Goal: Transaction & Acquisition: Subscribe to service/newsletter

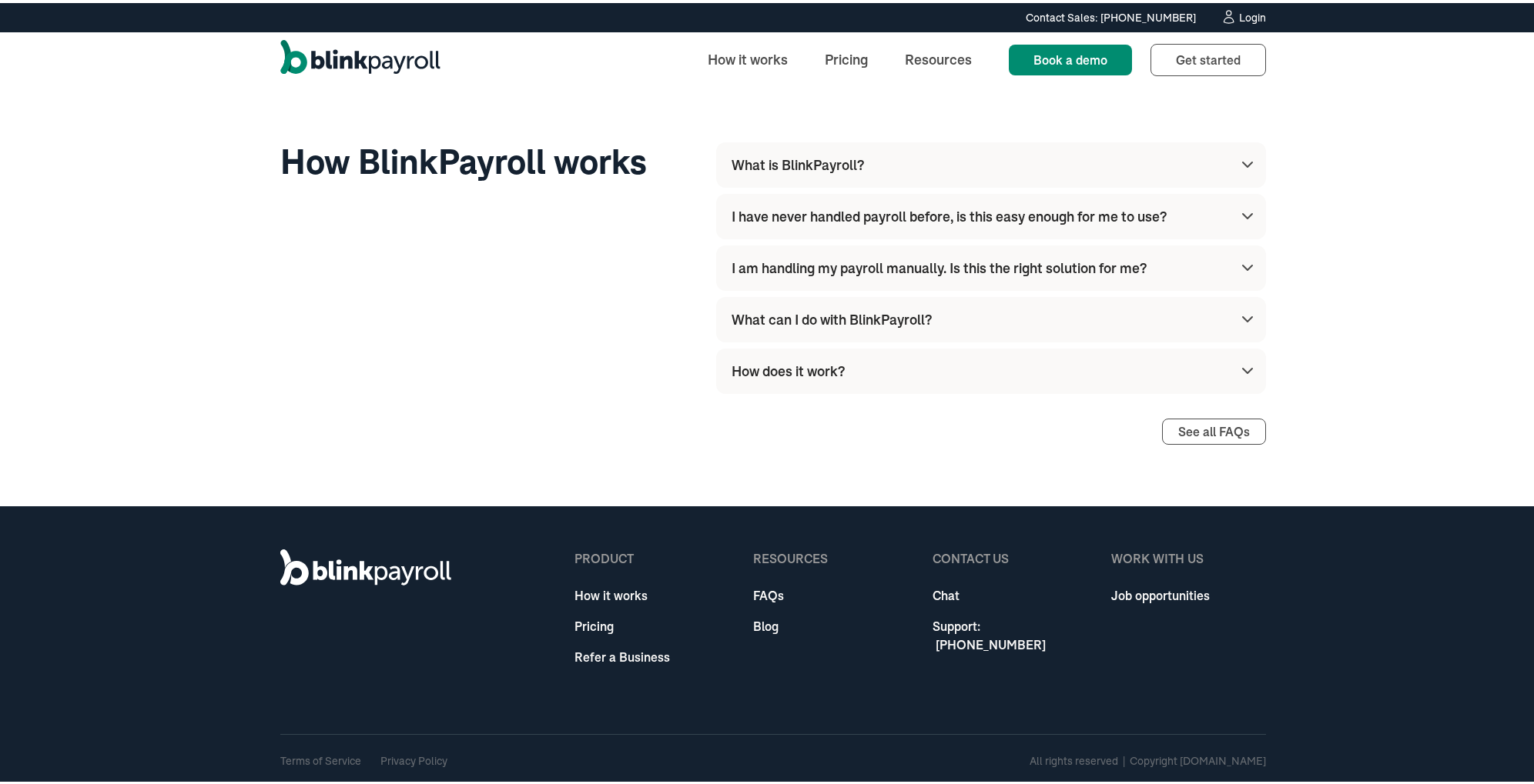
drag, startPoint x: 1089, startPoint y: 169, endPoint x: 1109, endPoint y: 205, distance: 41.2
click at [1108, 198] on div "Frequently asked questions How BlinkPayroll works What is BlinkPayroll? BlinkPa…" at bounding box center [773, 232] width 986 height 544
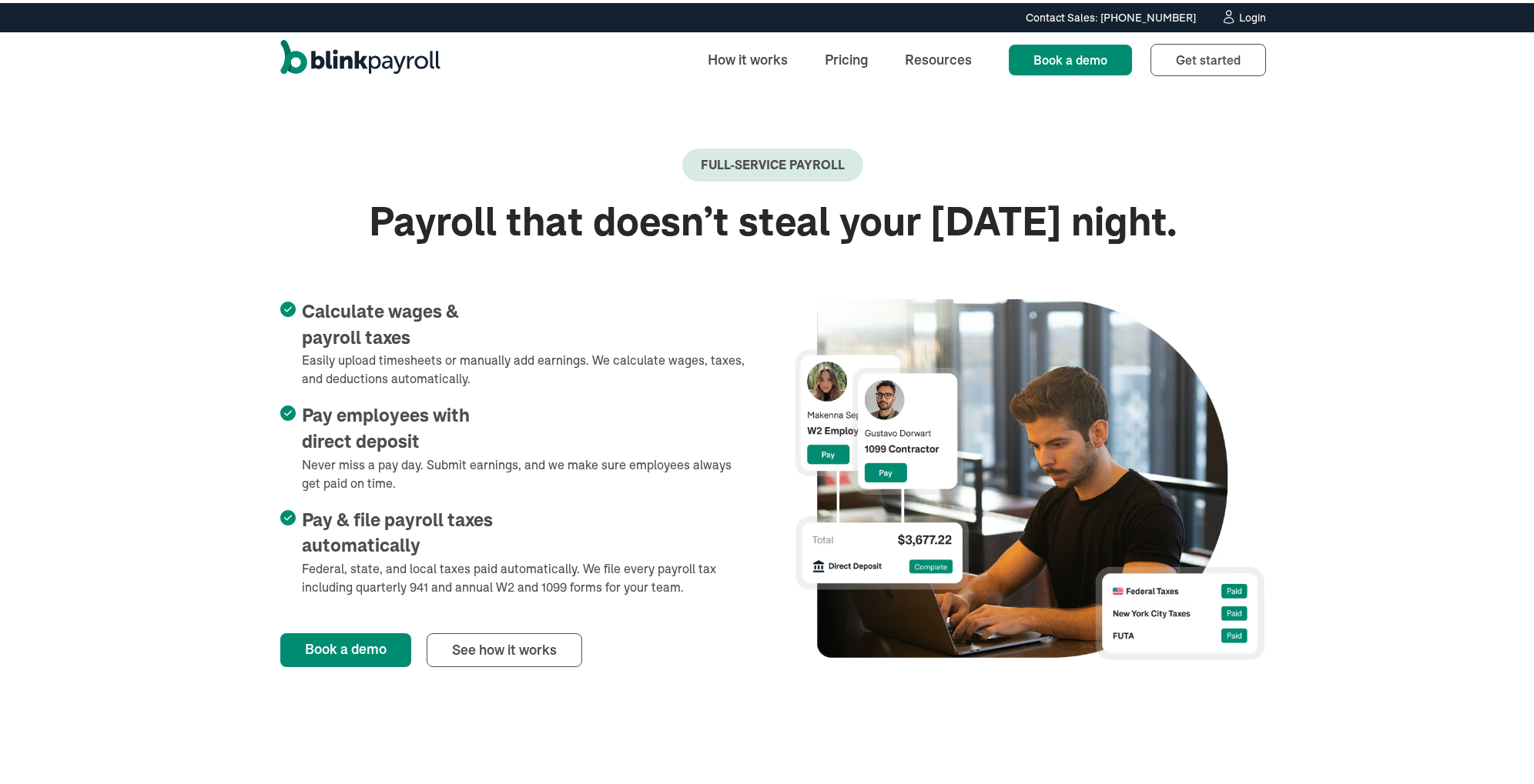
scroll to position [251, 0]
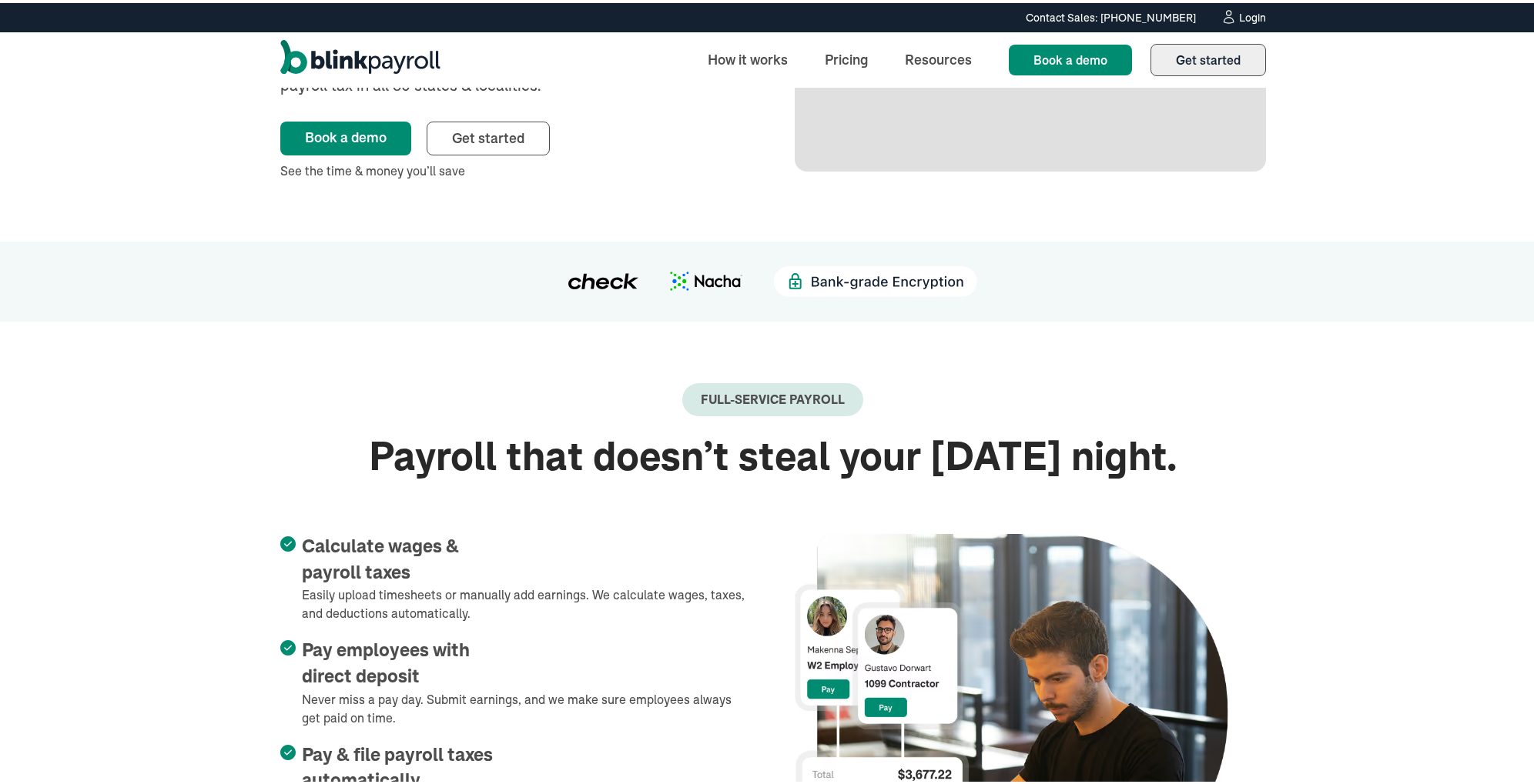
click at [1177, 41] on link "Get started Sign up" at bounding box center [1208, 57] width 115 height 32
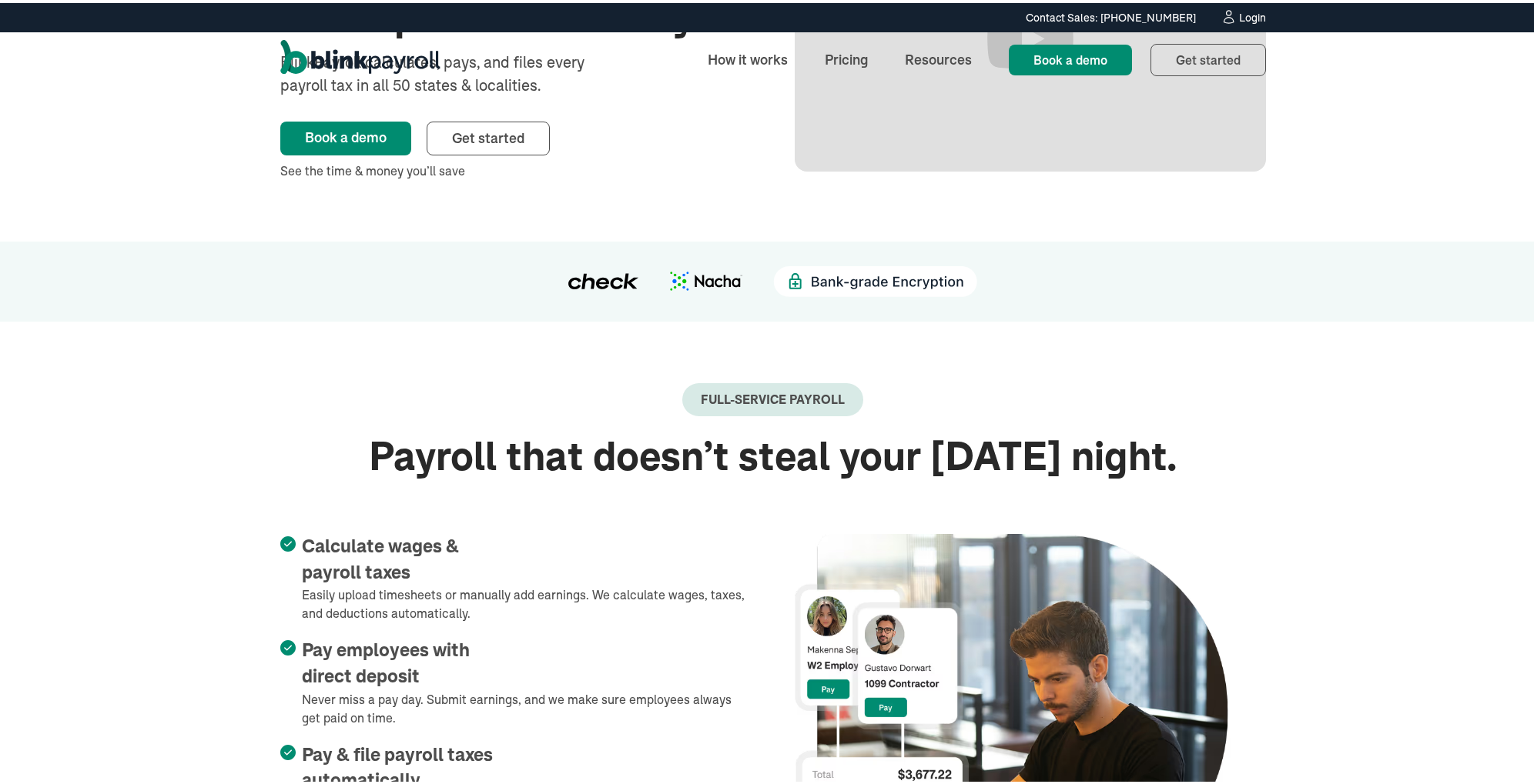
scroll to position [0, 0]
